Goal: Use online tool/utility: Use online tool/utility

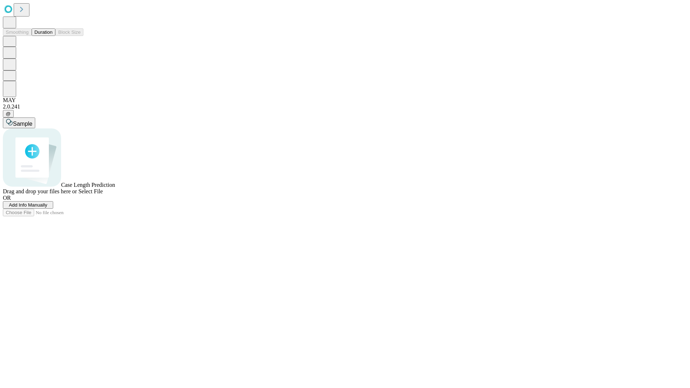
click at [52, 36] on button "Duration" at bounding box center [44, 32] width 24 height 8
click at [32, 121] on span "Sample" at bounding box center [22, 124] width 19 height 6
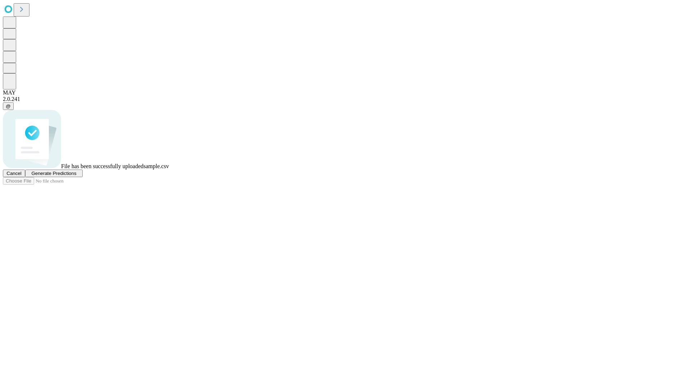
click at [76, 176] on span "Generate Predictions" at bounding box center [53, 173] width 45 height 5
